Goal: Communication & Community: Connect with others

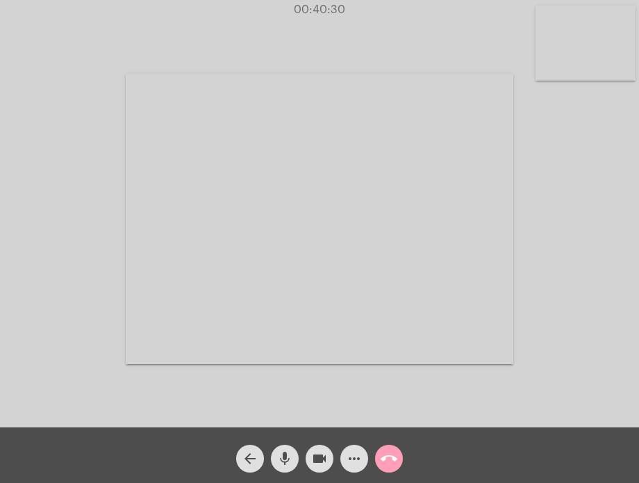
click at [390, 455] on mat-icon "call_end" at bounding box center [389, 458] width 17 height 17
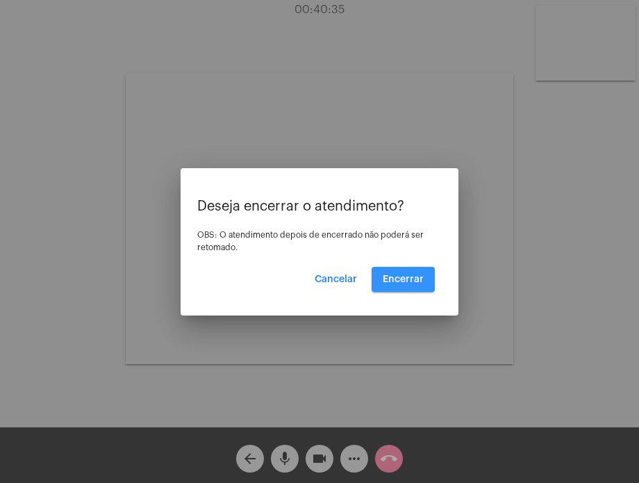
click at [411, 281] on span "Encerrar" at bounding box center [403, 279] width 41 height 10
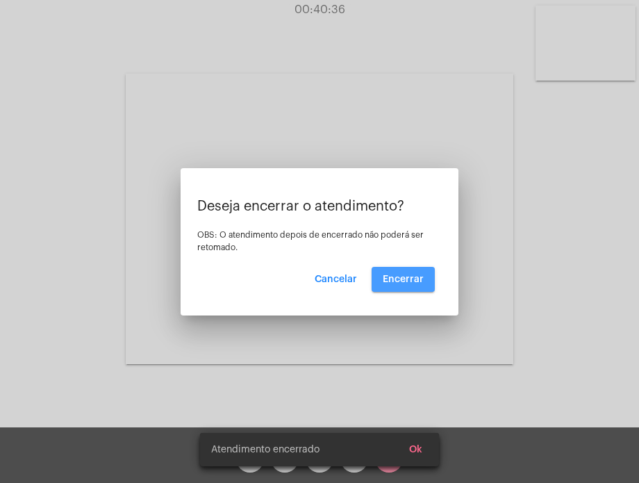
click at [411, 281] on video at bounding box center [320, 219] width 388 height 290
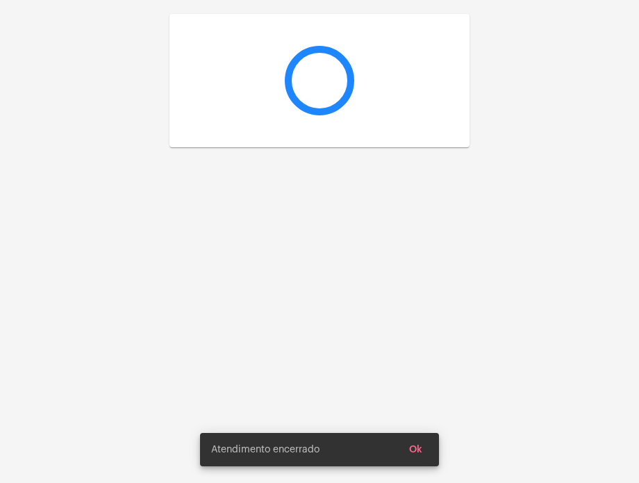
click at [411, 281] on div at bounding box center [319, 241] width 639 height 483
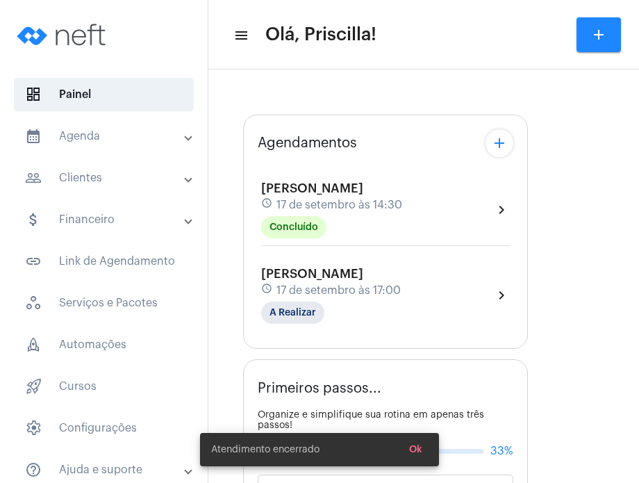
type input "[URL][DOMAIN_NAME][PERSON_NAME][PERSON_NAME]"
